Goal: Transaction & Acquisition: Purchase product/service

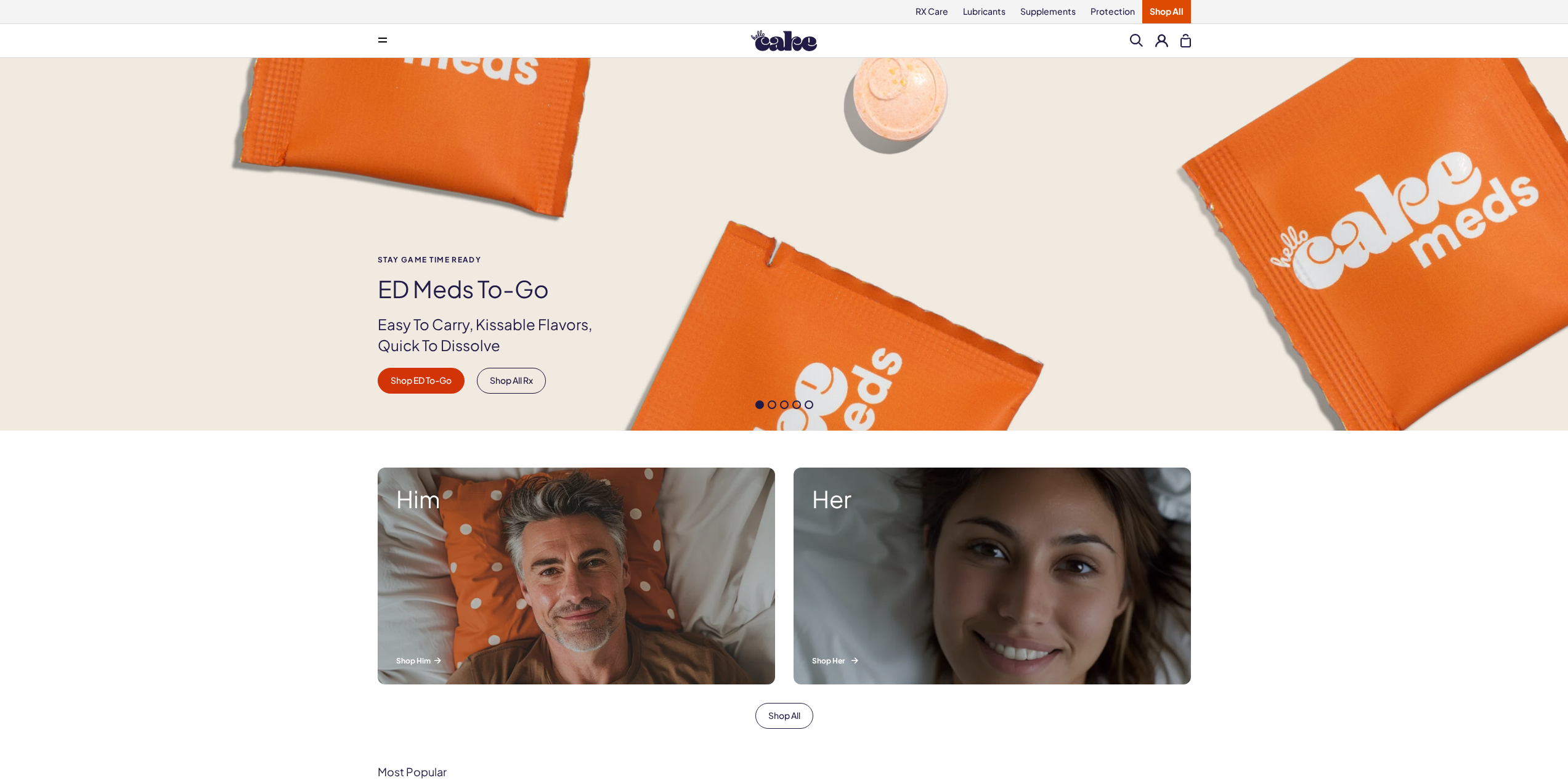
click at [989, 571] on div "Her Shop Her" at bounding box center [992, 576] width 397 height 217
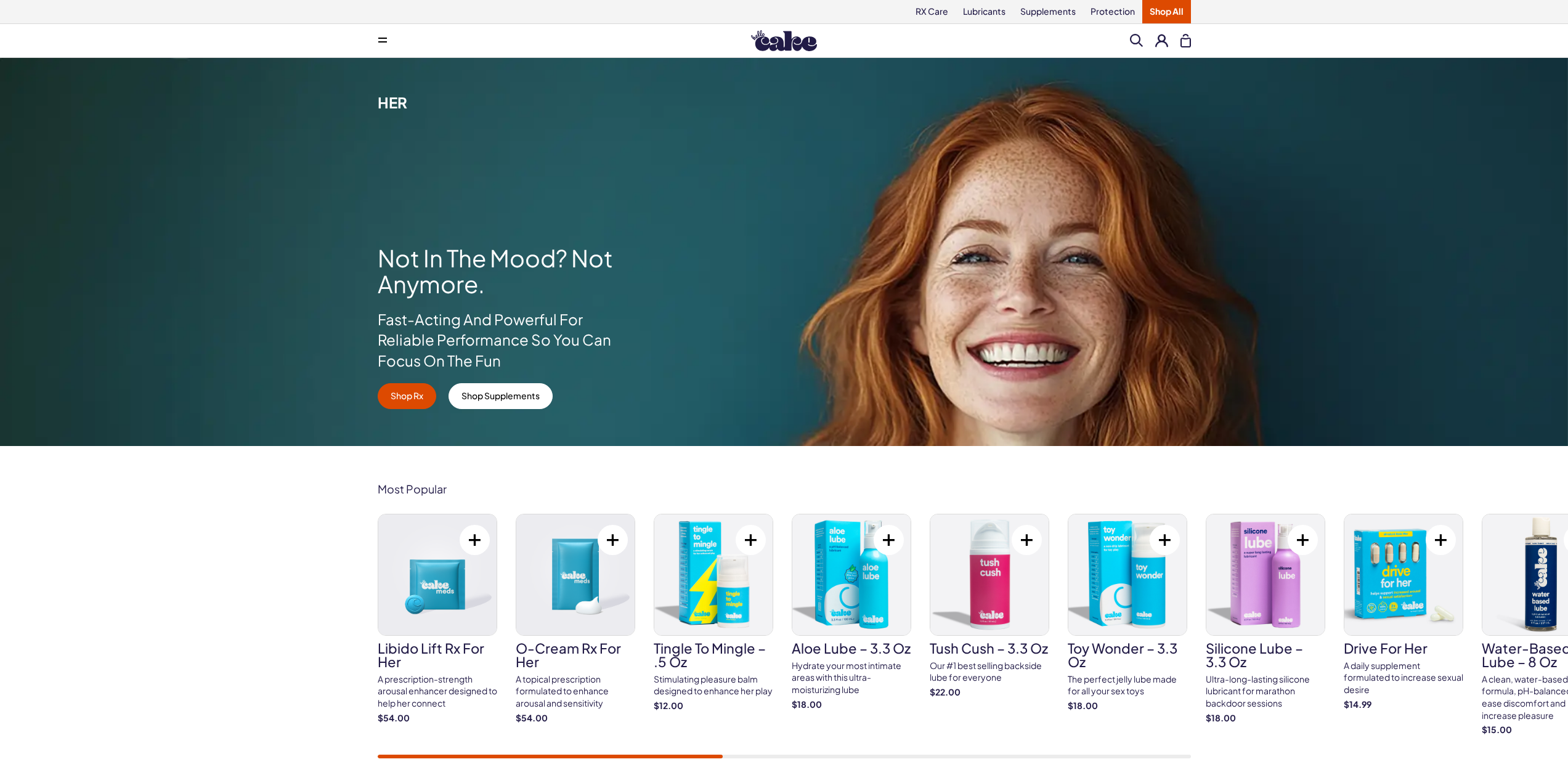
click at [1158, 39] on button at bounding box center [1162, 40] width 13 height 13
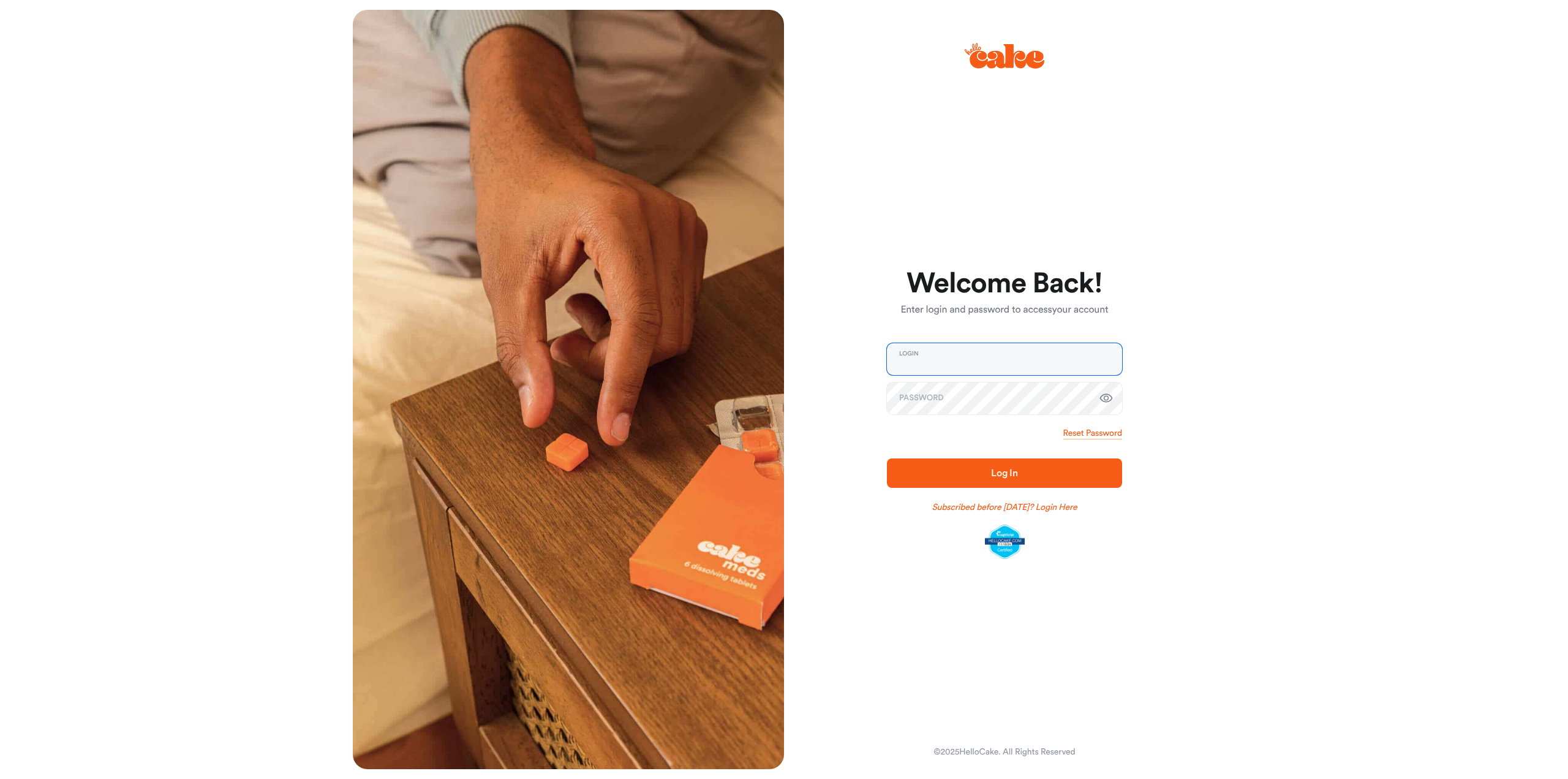
type input "**********"
click at [1037, 470] on span "Log In" at bounding box center [1004, 473] width 196 height 15
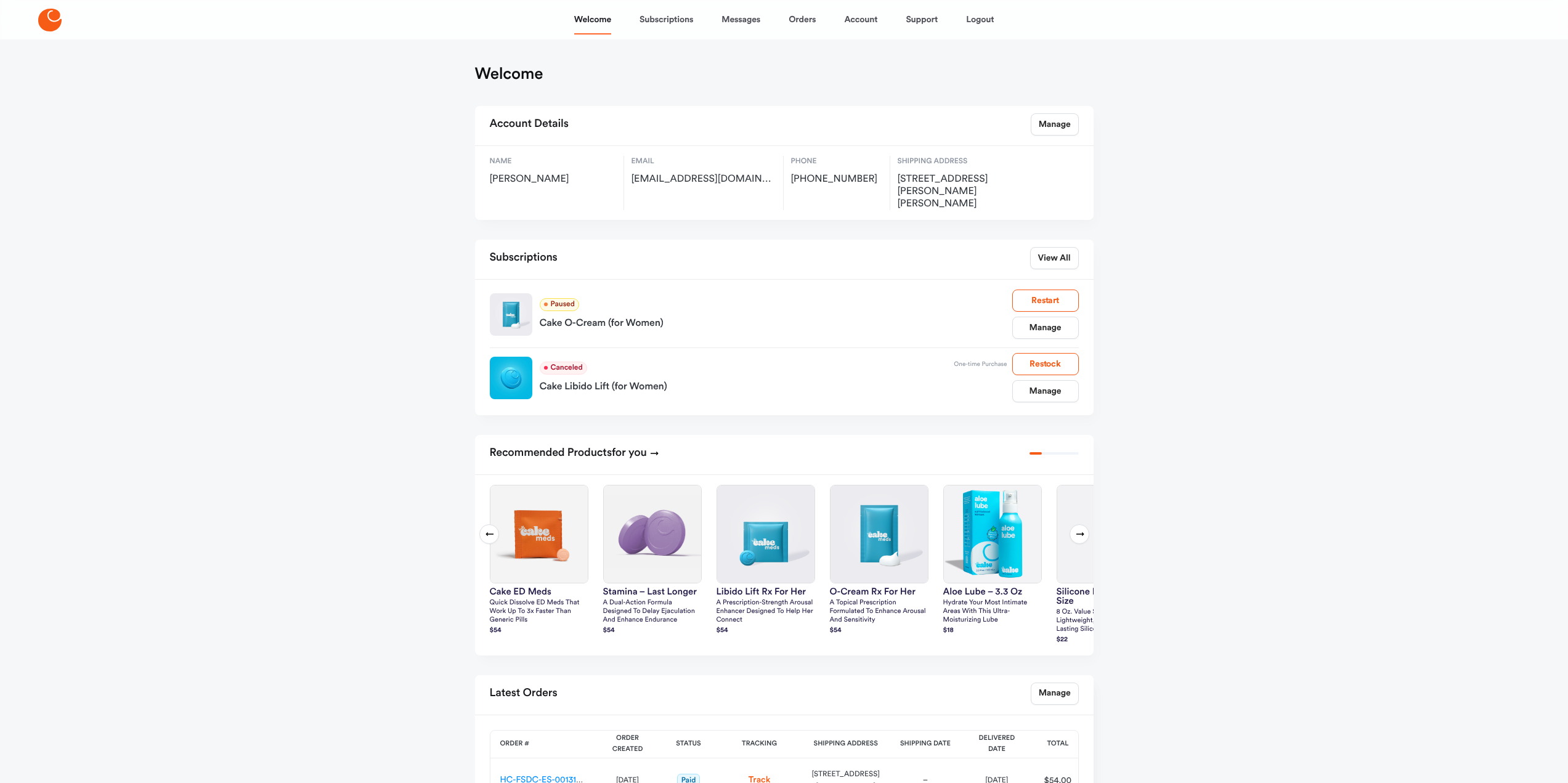
click at [1077, 529] on icon at bounding box center [1079, 534] width 10 height 10
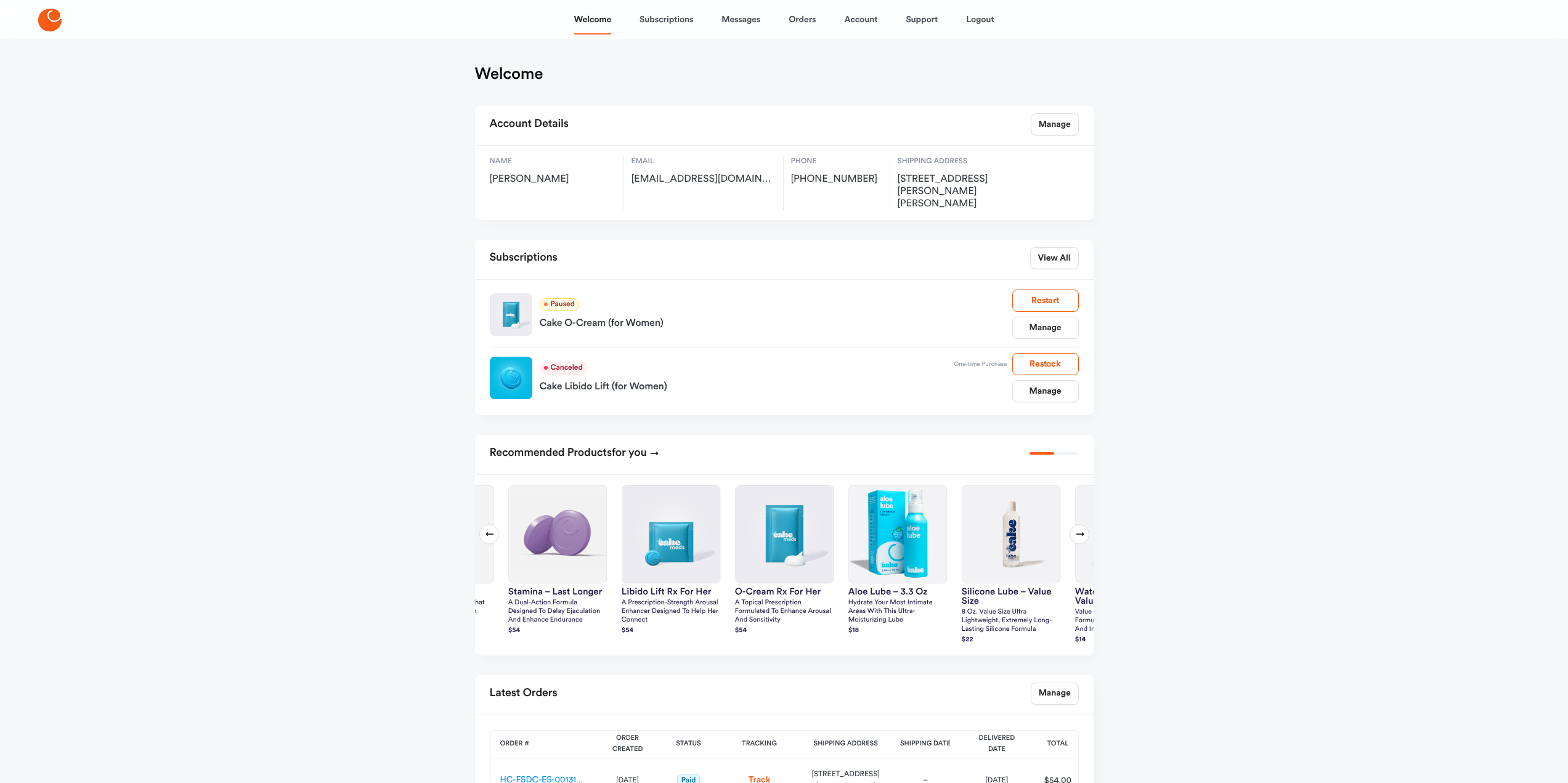
click at [1077, 529] on icon at bounding box center [1079, 534] width 10 height 10
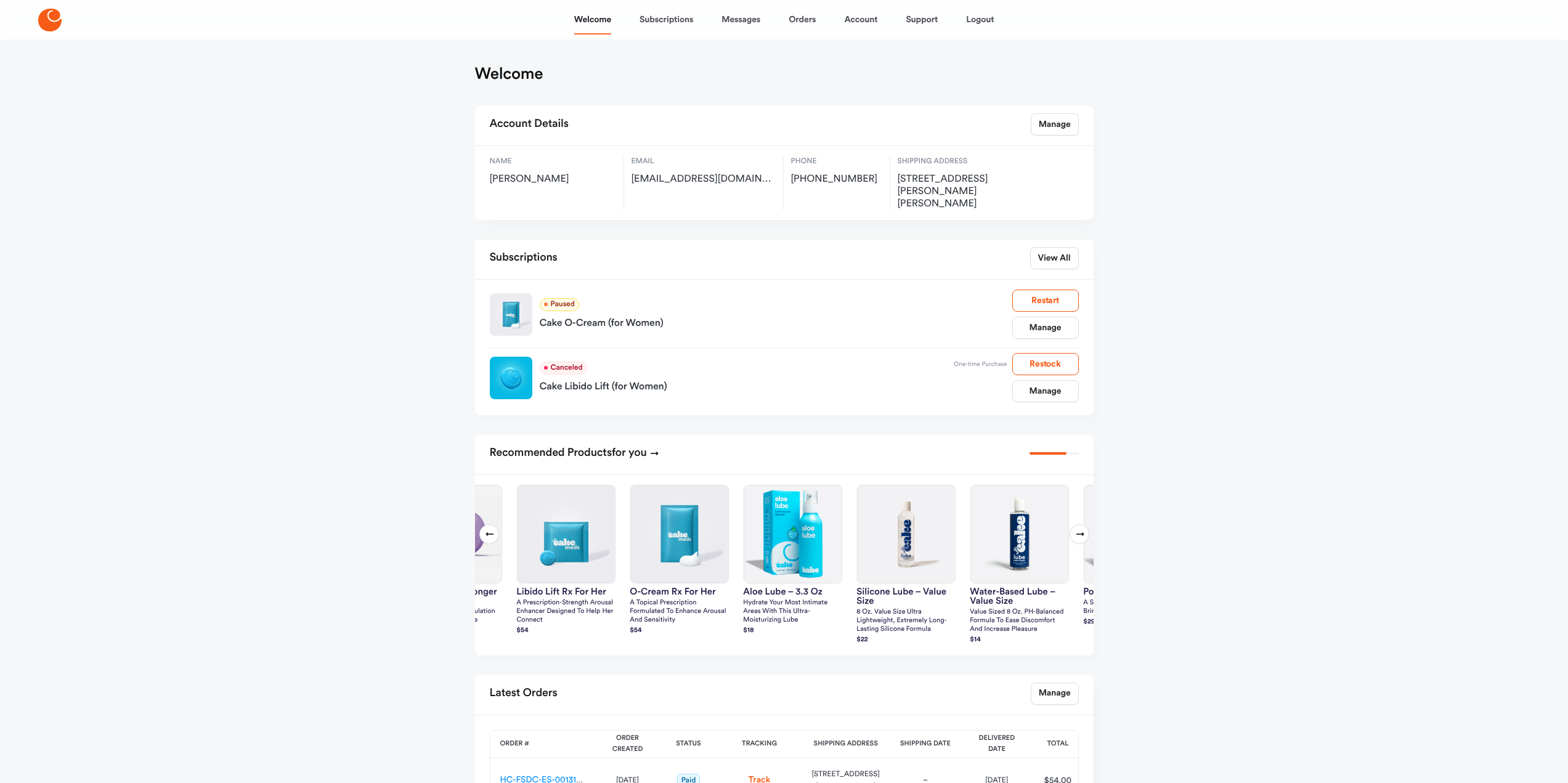
click at [1077, 529] on icon at bounding box center [1079, 534] width 10 height 10
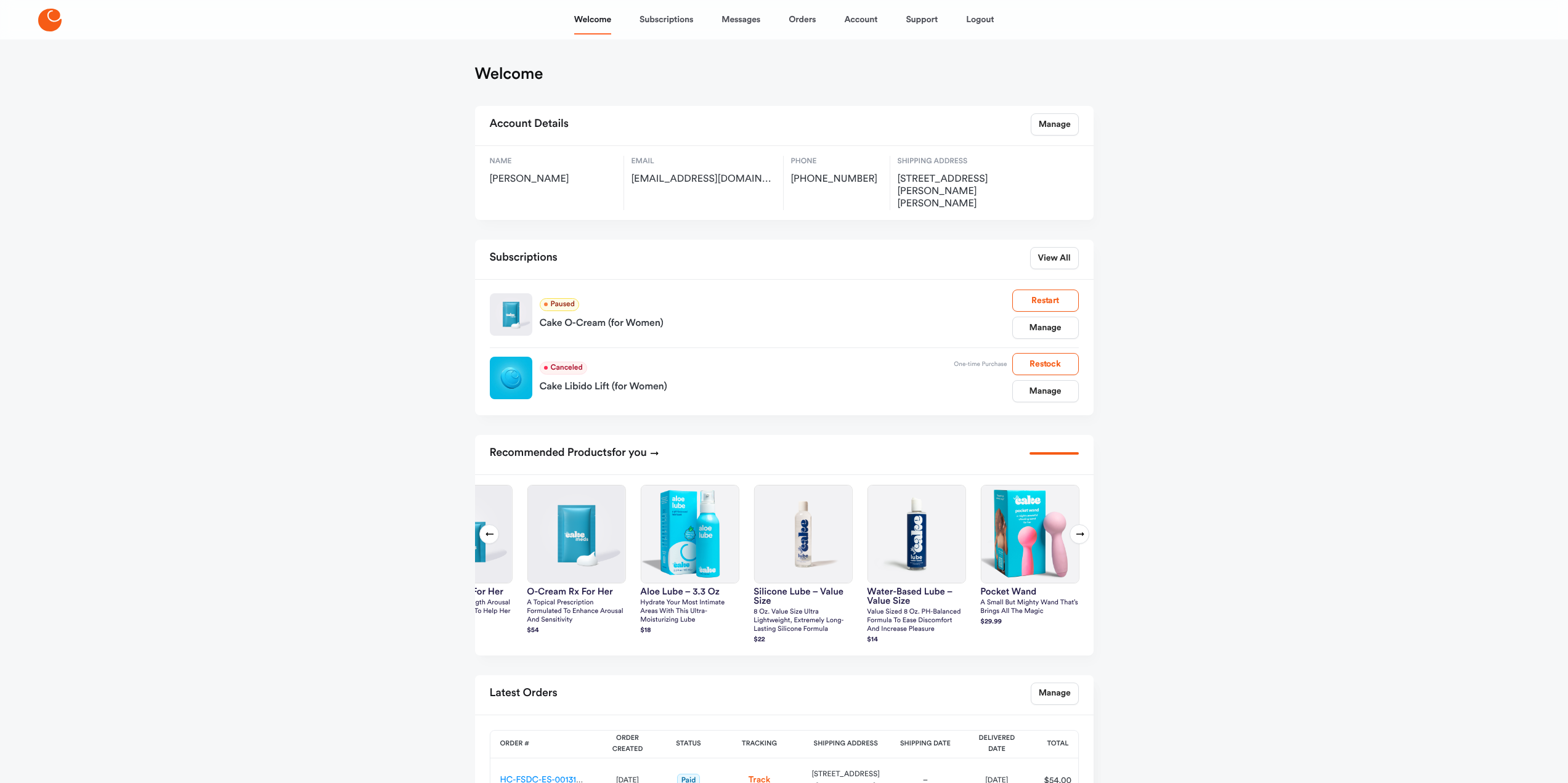
click at [1077, 529] on icon at bounding box center [1079, 534] width 10 height 10
click at [34, 17] on div at bounding box center [287, 19] width 544 height 23
click at [51, 17] on icon at bounding box center [50, 19] width 23 height 23
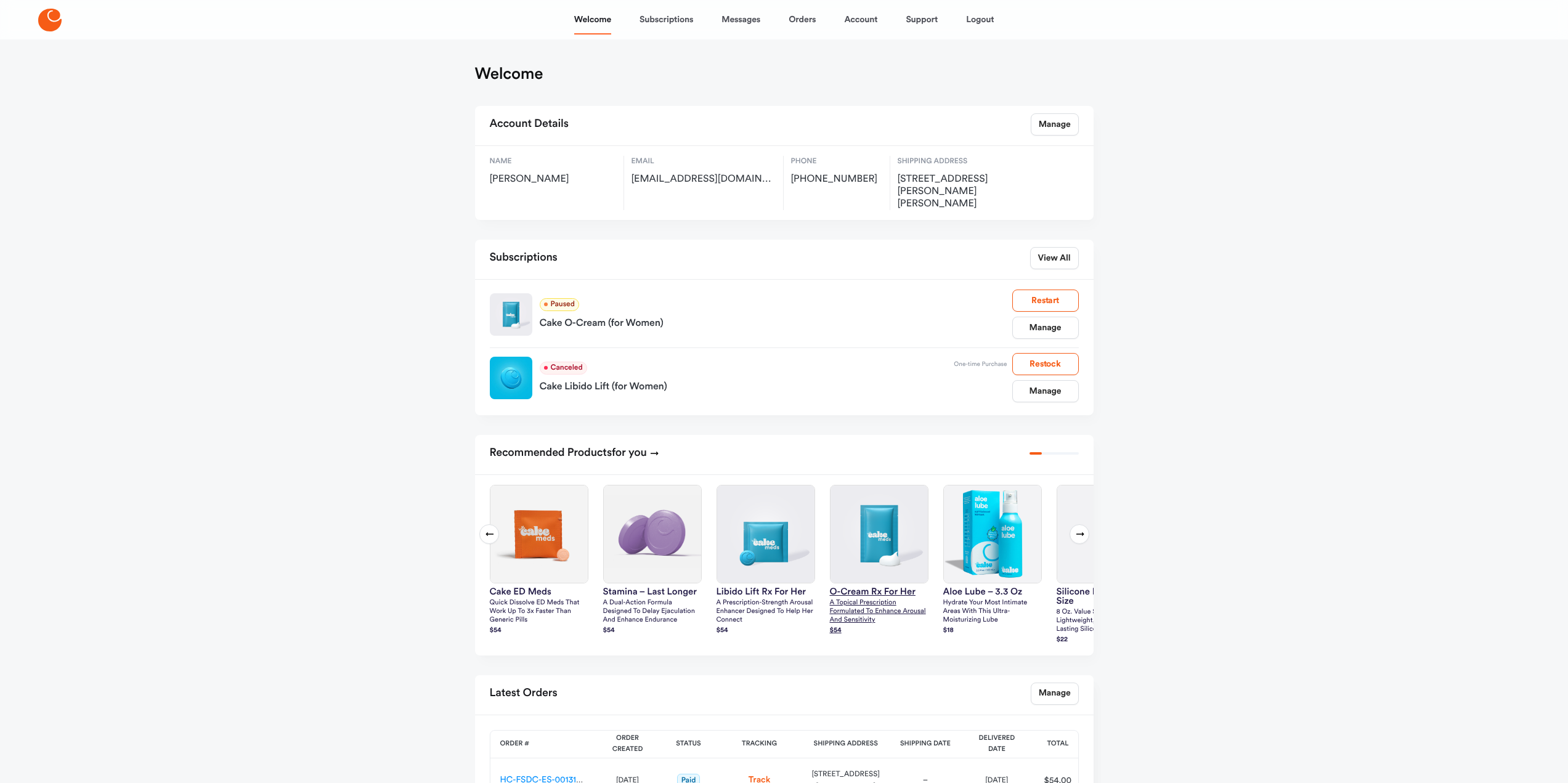
click at [865, 584] on link "O-Cream Rx for Her A topical prescription formulated to enhance arousal and sen…" at bounding box center [879, 560] width 98 height 152
click at [608, 311] on div "Cake O-Cream (for Women)" at bounding box center [776, 320] width 472 height 19
click at [869, 598] on p "A topical prescription formulated to enhance arousal and sensitivity" at bounding box center [879, 611] width 98 height 26
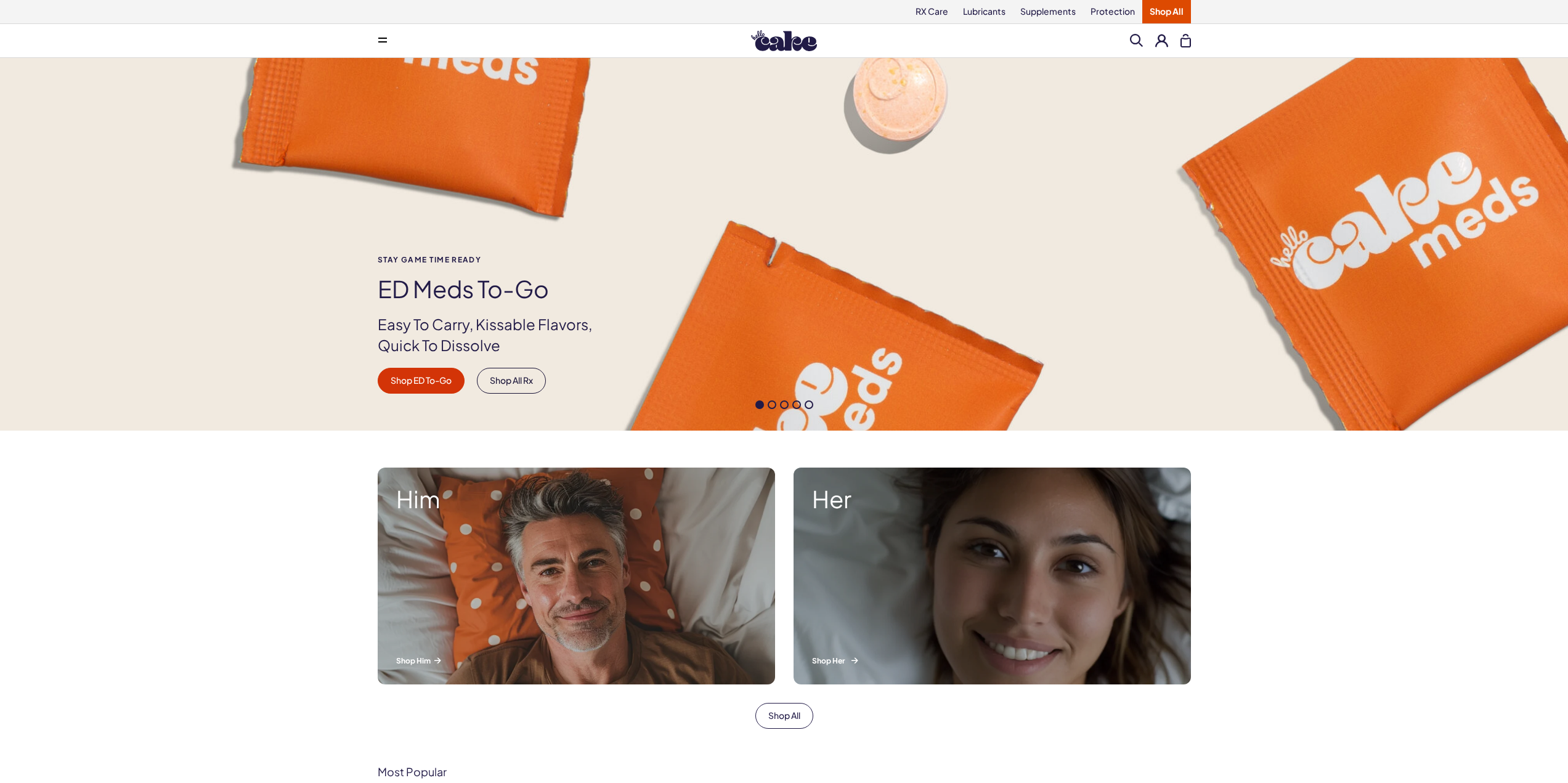
click at [864, 649] on div "Her Shop Her" at bounding box center [992, 576] width 397 height 217
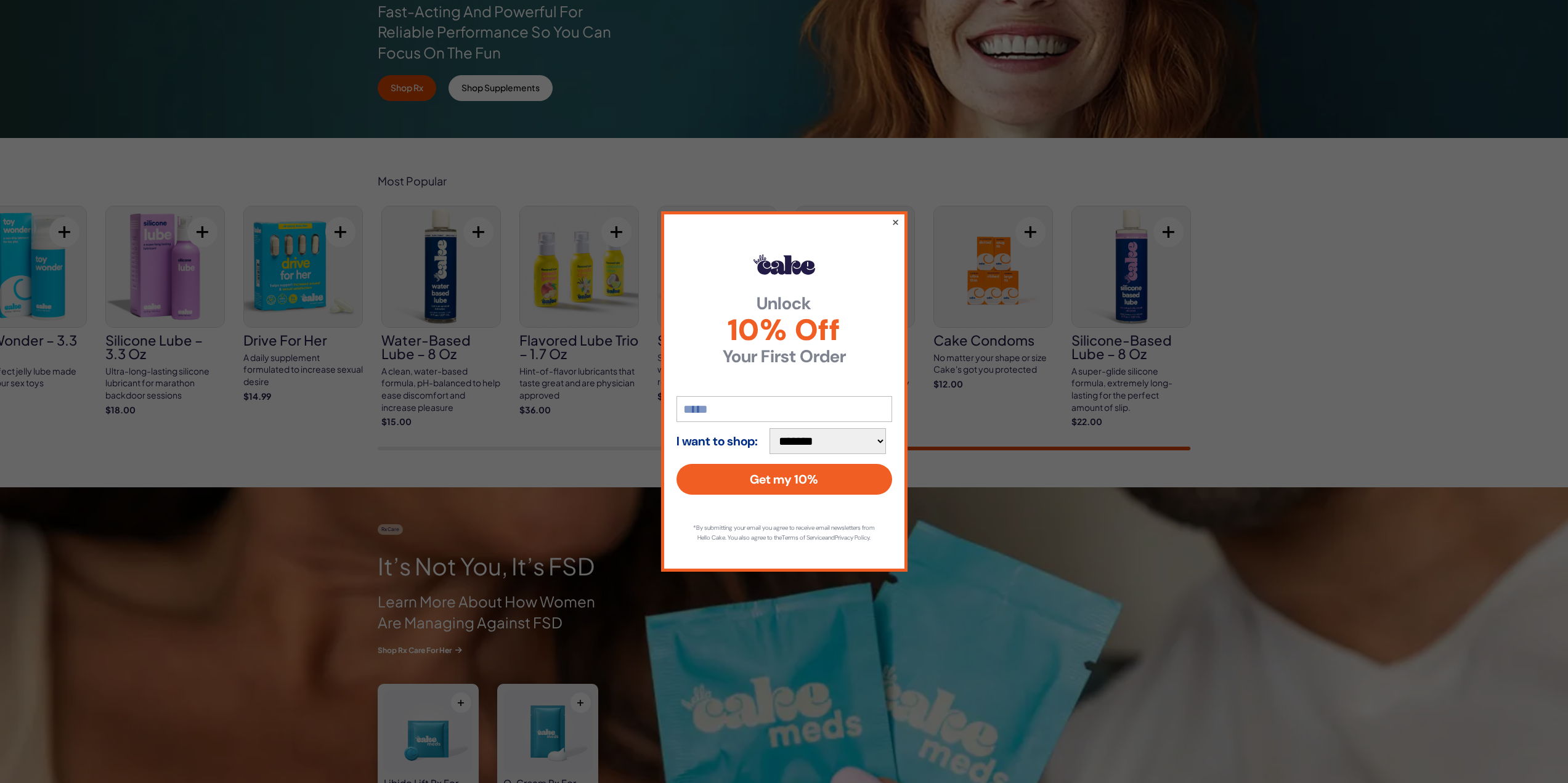
click at [893, 215] on button "×" at bounding box center [894, 221] width 8 height 15
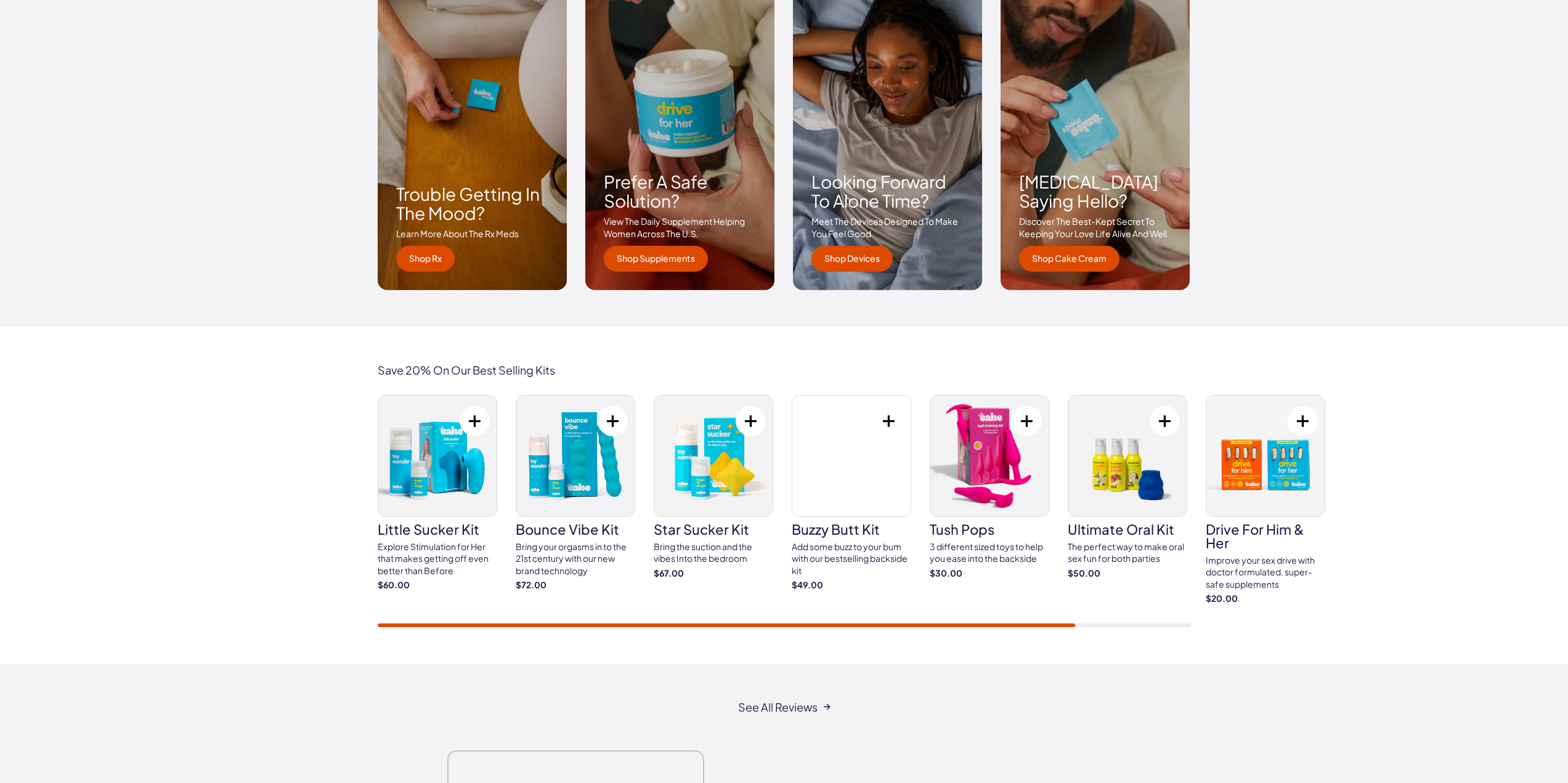
click at [944, 639] on div "Save 20% On Our Best Selling Kits little sucker kit Explore Stimulation for Her…" at bounding box center [784, 495] width 1568 height 337
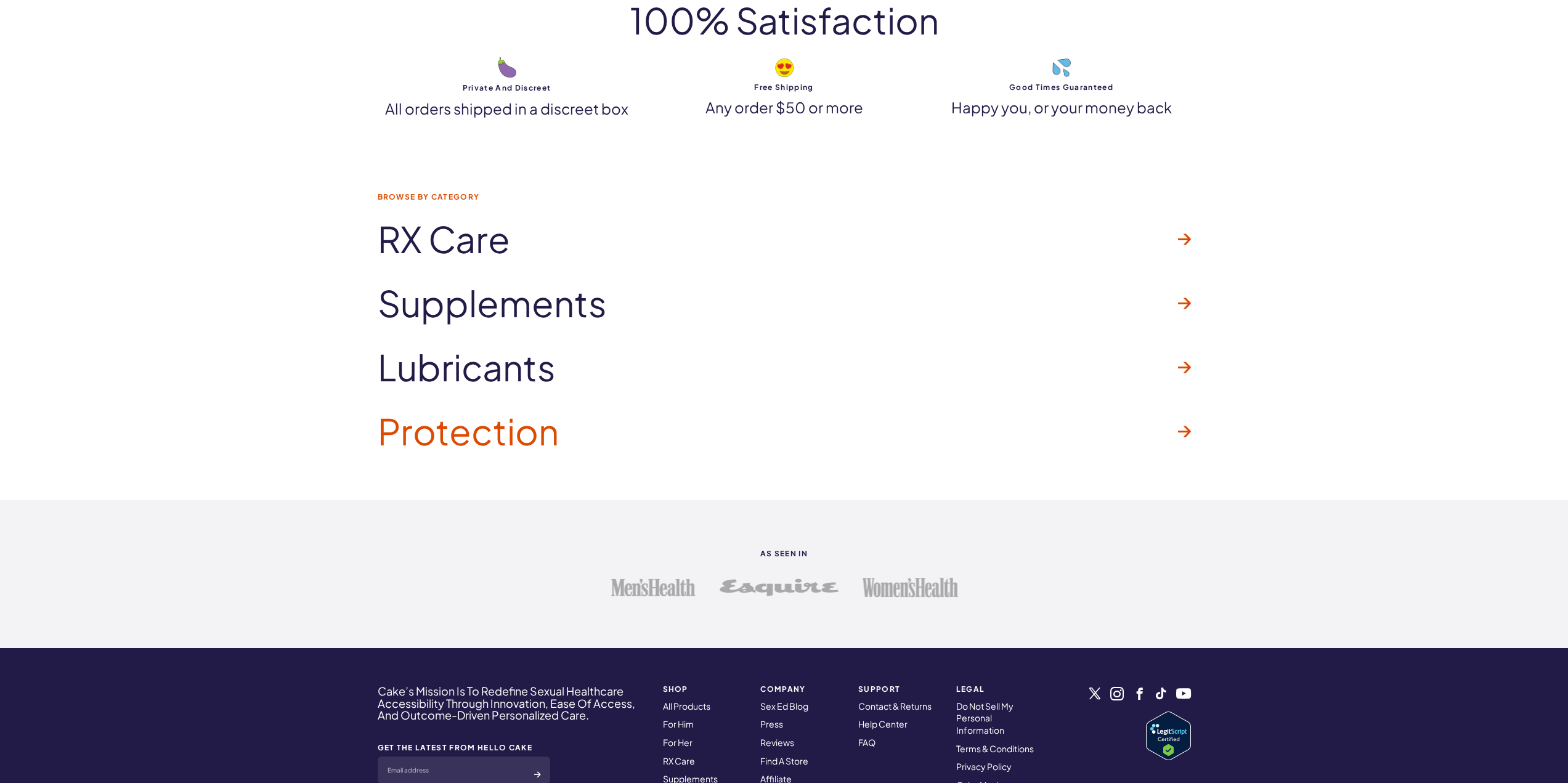
scroll to position [3018, 0]
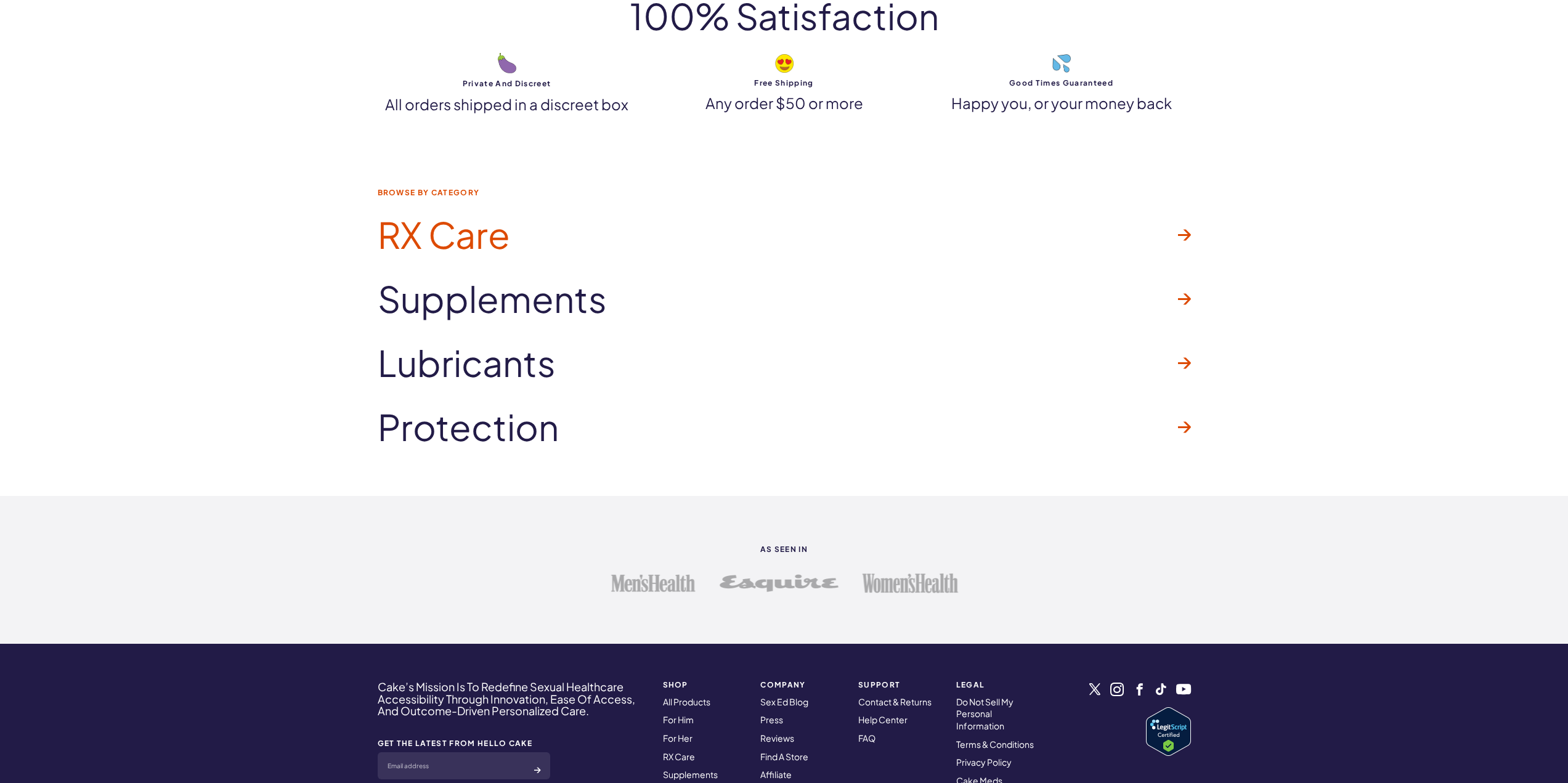
click at [516, 230] on link "RX Care" at bounding box center [784, 234] width 813 height 64
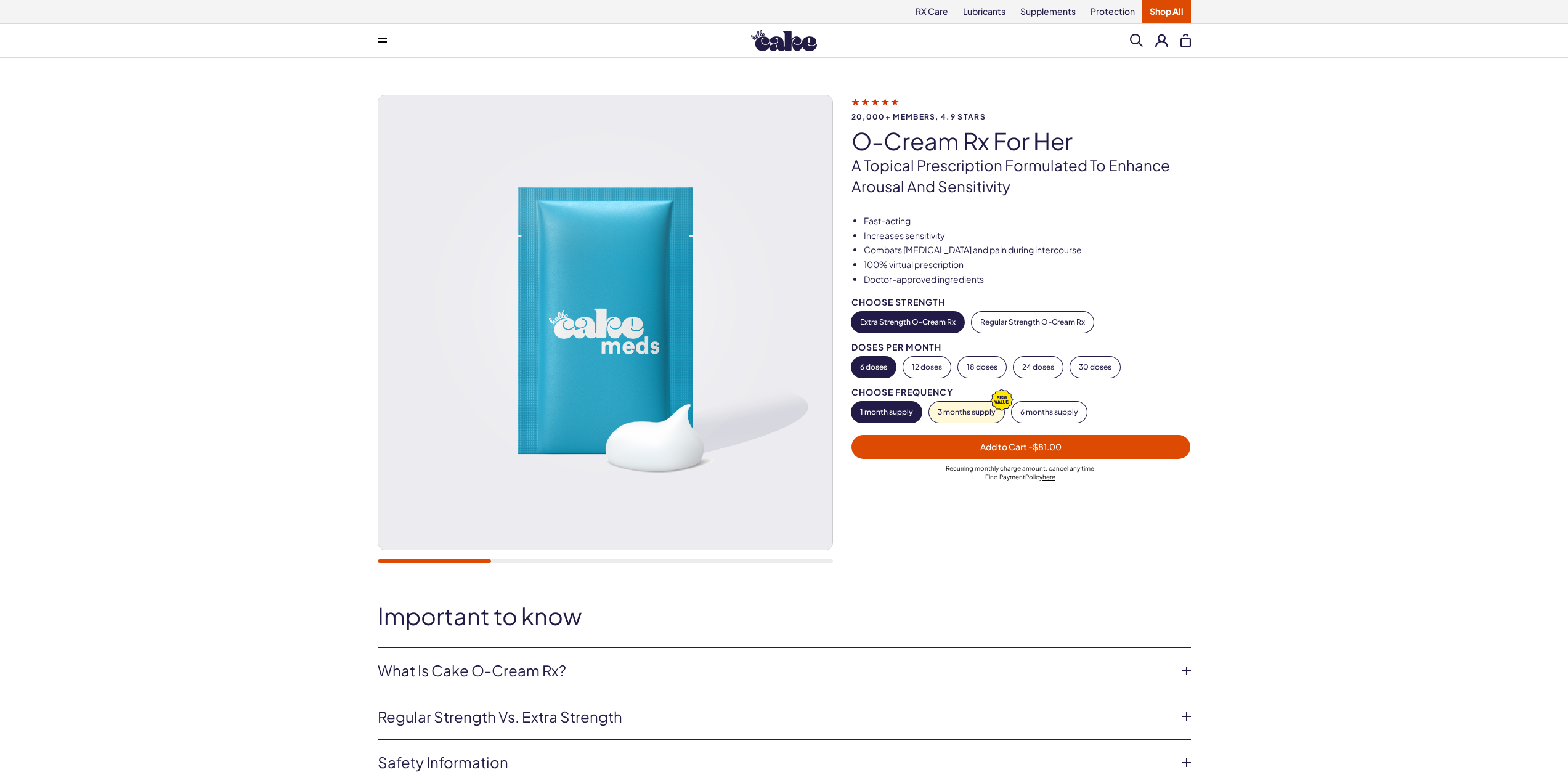
click at [914, 323] on button "Extra Strength O-Cream Rx" at bounding box center [907, 322] width 113 height 21
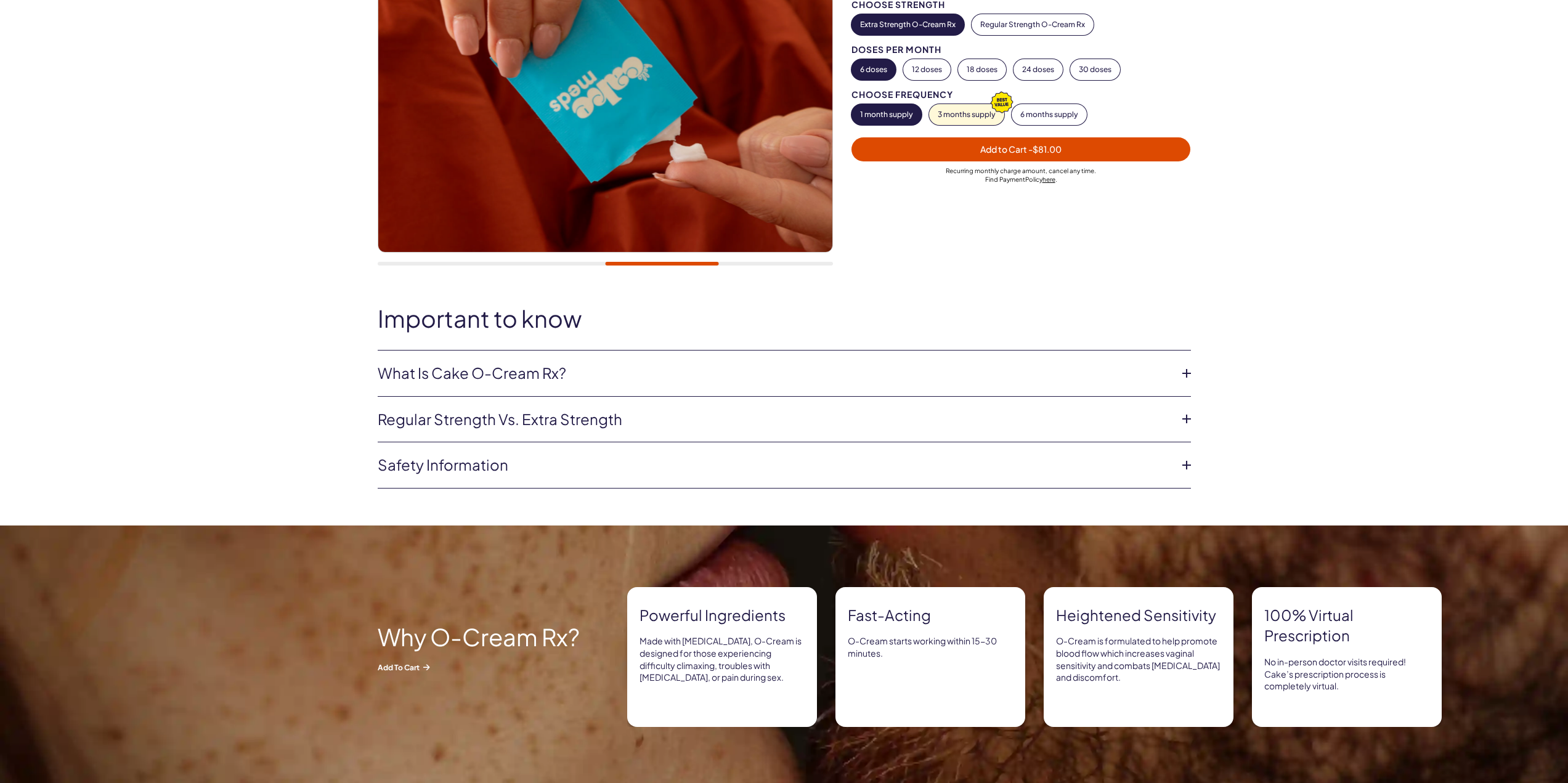
scroll to position [308, 0]
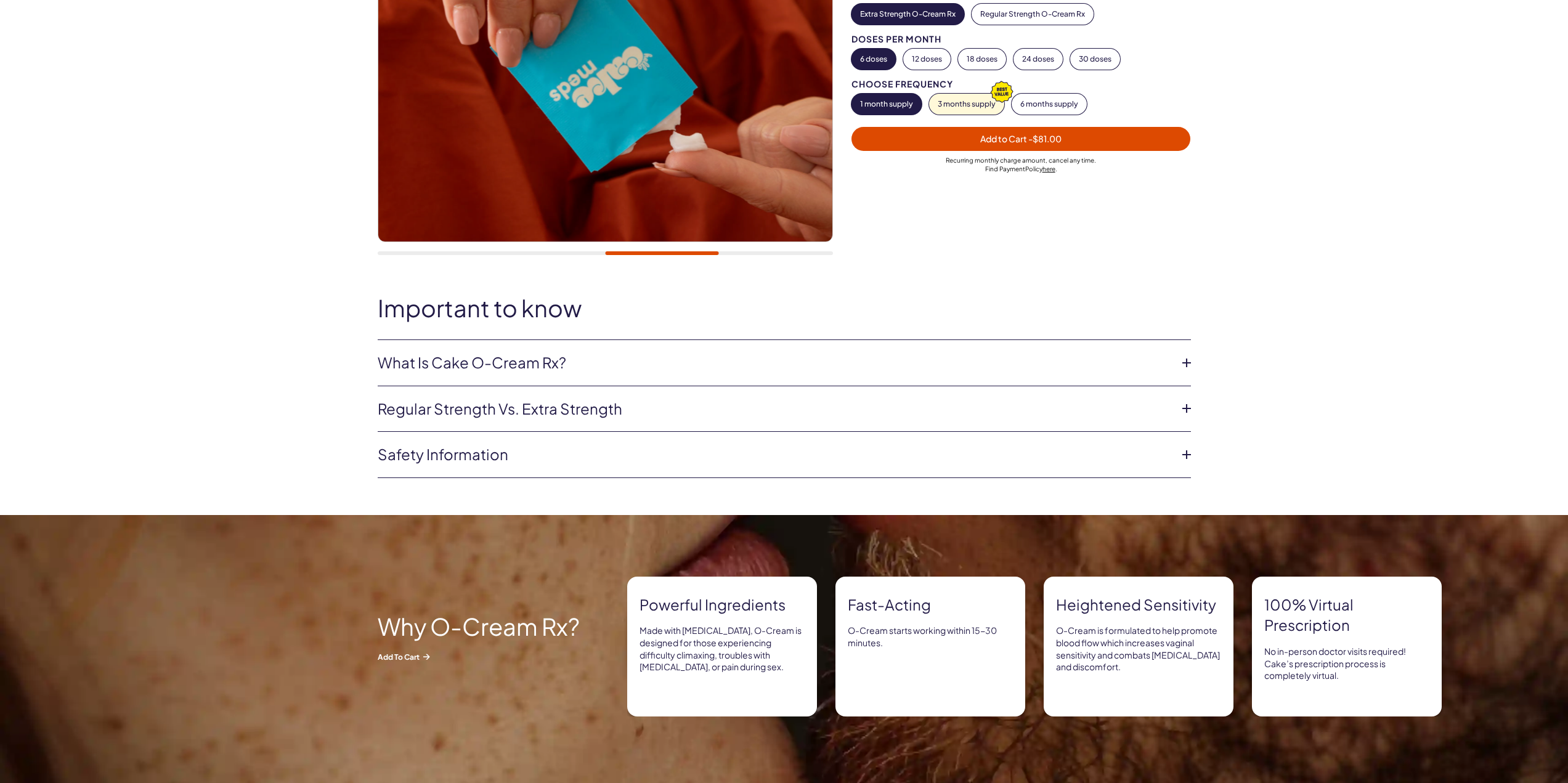
click at [1015, 416] on link "Regular strength vs. extra strength" at bounding box center [774, 409] width 793 height 21
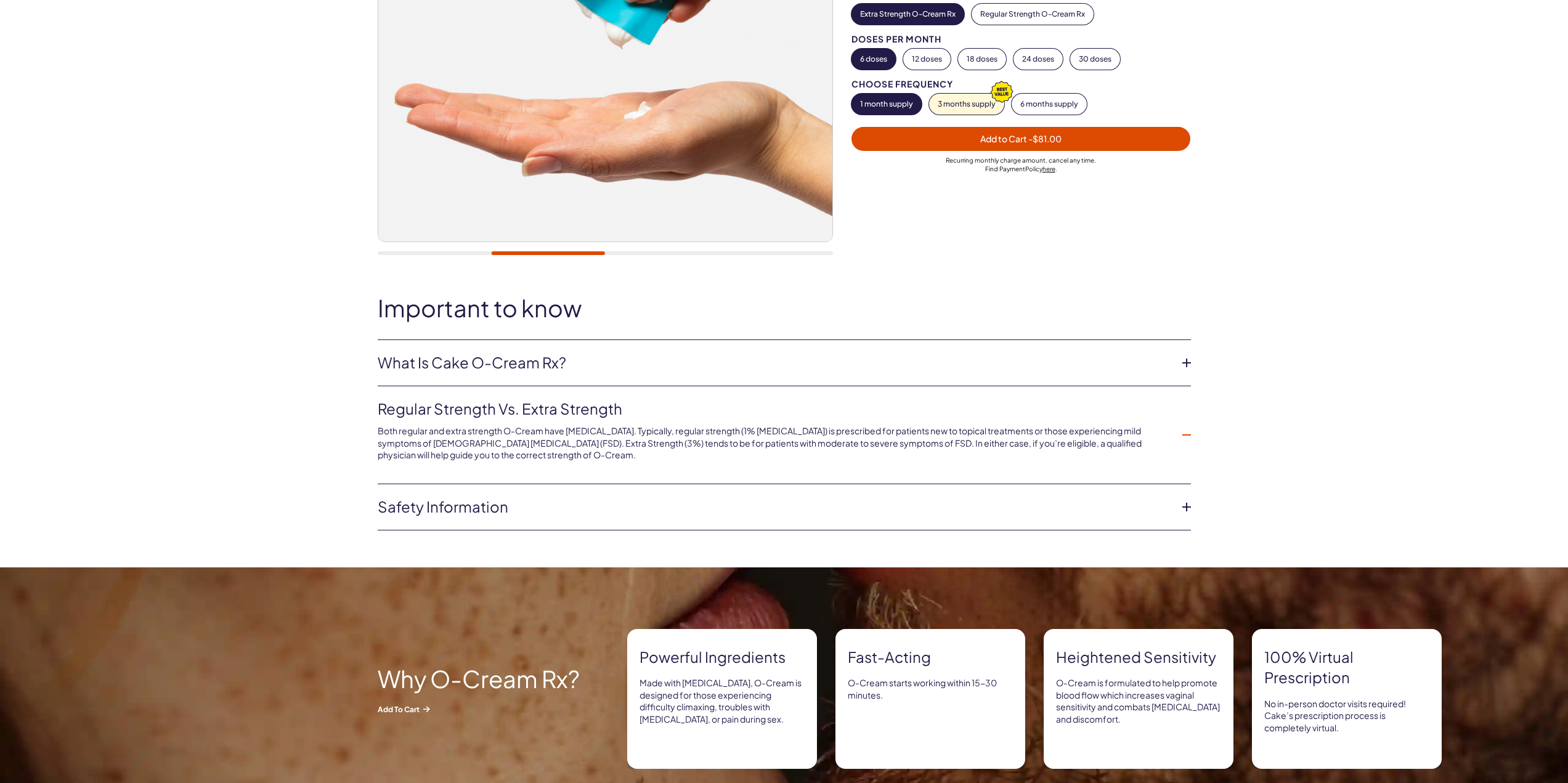
click at [761, 511] on link "Safety information" at bounding box center [774, 506] width 793 height 21
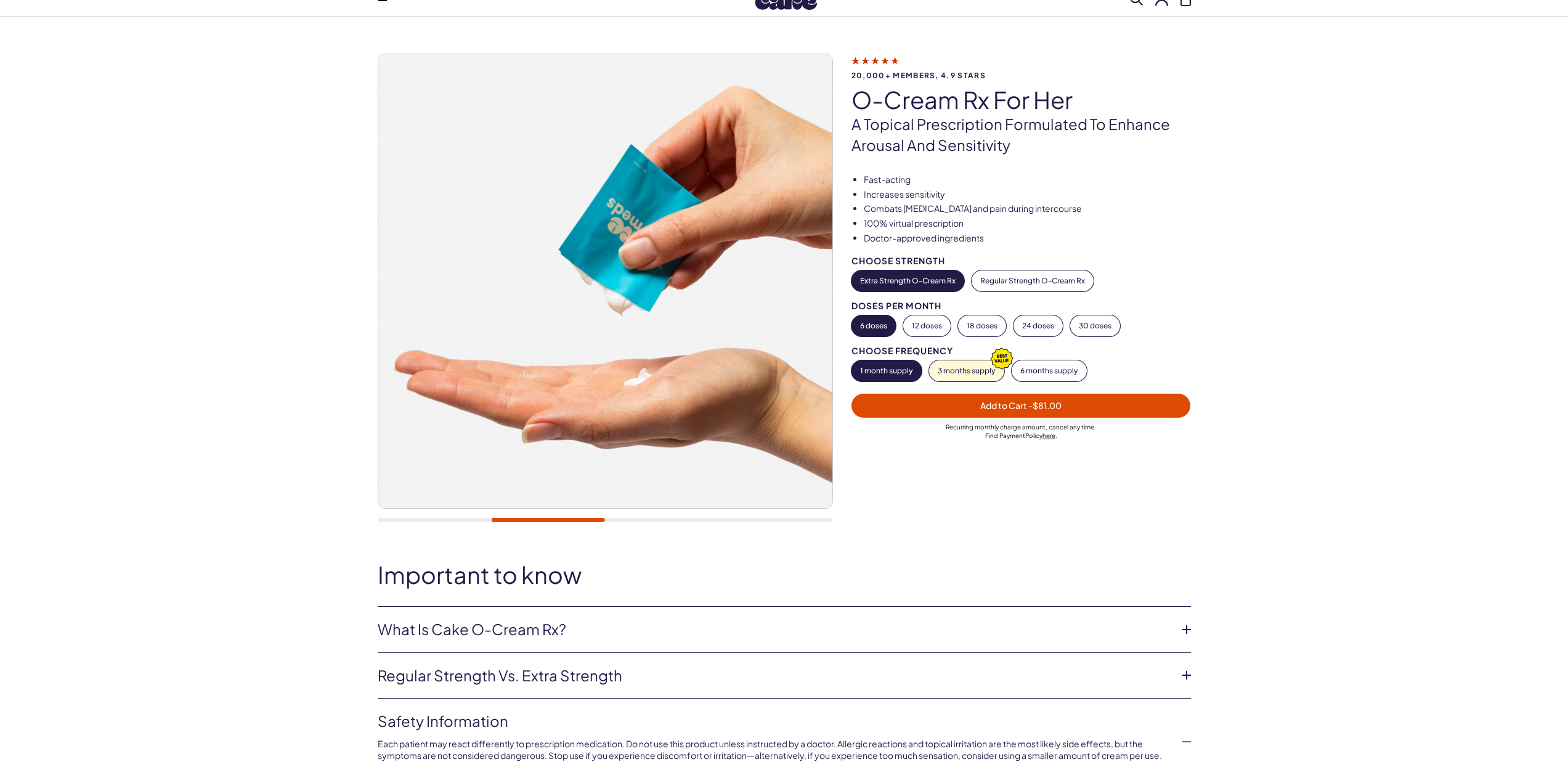
scroll to position [0, 0]
